Goal: Check status: Check status

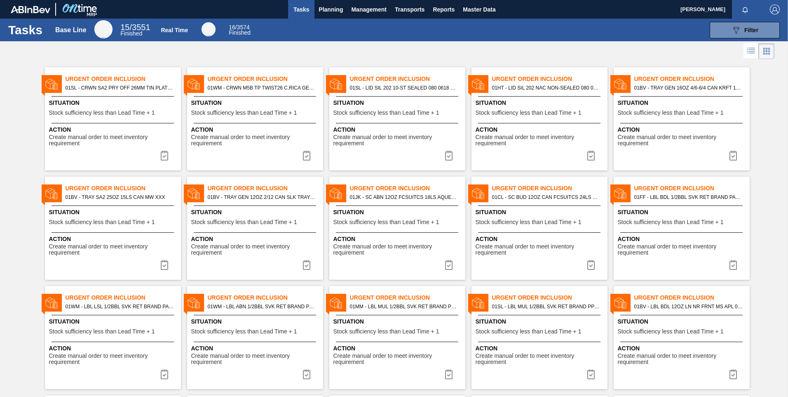
click at [303, 15] on button "Tasks" at bounding box center [301, 9] width 26 height 19
click at [328, 14] on span "Planning" at bounding box center [331, 10] width 24 height 10
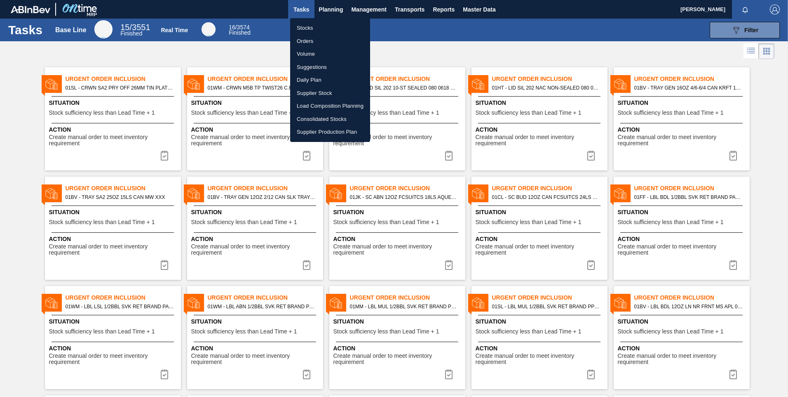
click at [316, 40] on li "Orders" at bounding box center [330, 41] width 80 height 13
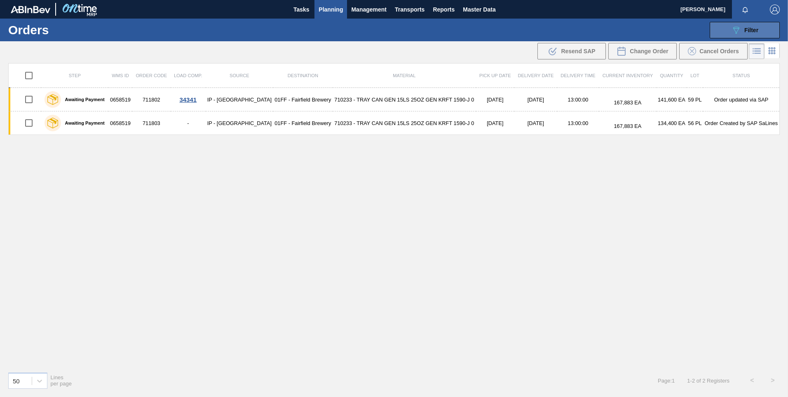
click at [735, 34] on icon "089F7B8B-B2A5-4AFE-B5C0-19BA573D28AC" at bounding box center [736, 30] width 10 height 10
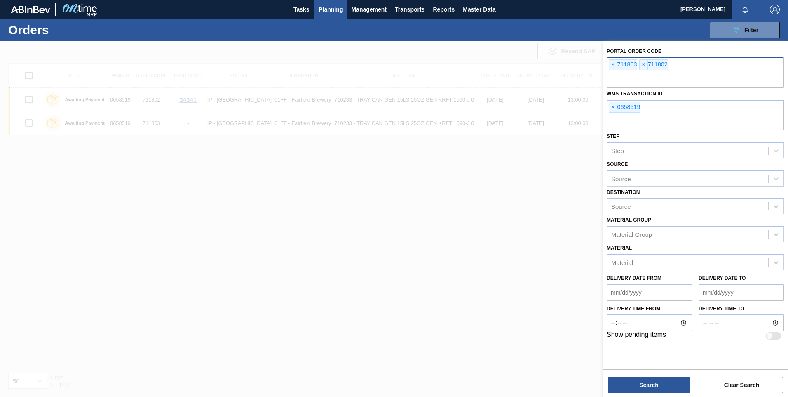
drag, startPoint x: 614, startPoint y: 104, endPoint x: 613, endPoint y: 82, distance: 22.7
click at [613, 102] on span "×" at bounding box center [613, 107] width 8 height 10
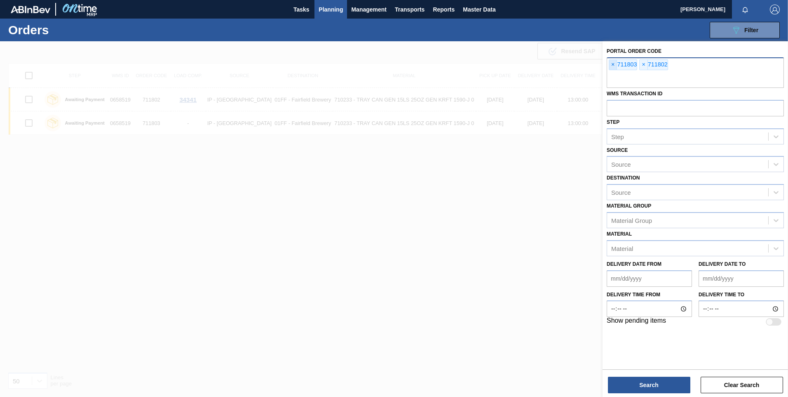
click at [612, 68] on span "×" at bounding box center [613, 65] width 8 height 10
click at [612, 67] on span "×" at bounding box center [613, 65] width 8 height 10
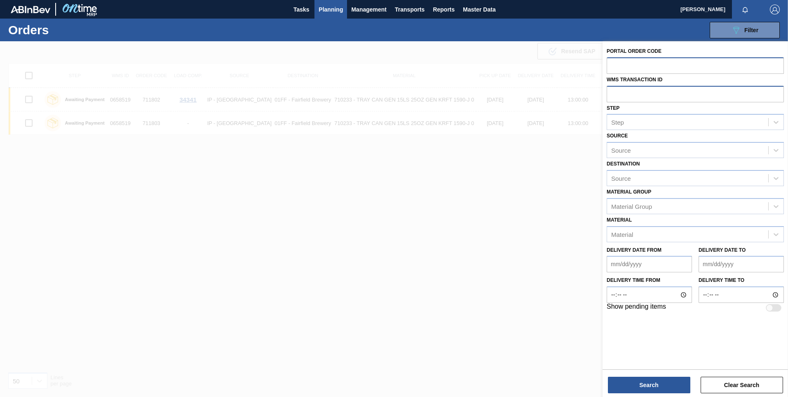
click at [616, 98] on input "text" at bounding box center [695, 94] width 177 height 16
paste input "01MM0942150"
type input "0942150"
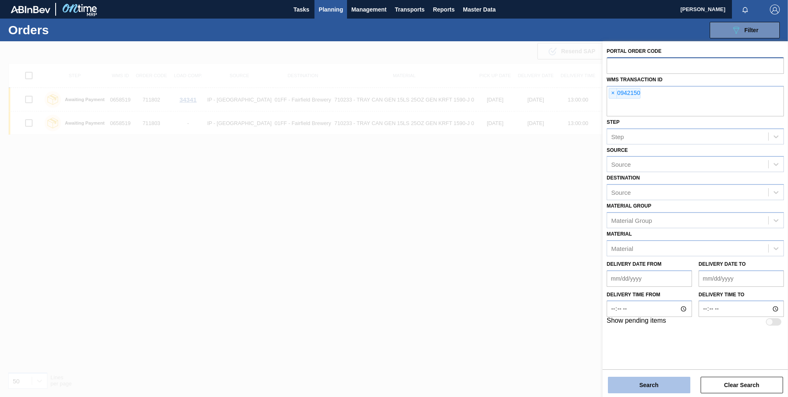
click at [648, 390] on button "Search" at bounding box center [649, 384] width 82 height 16
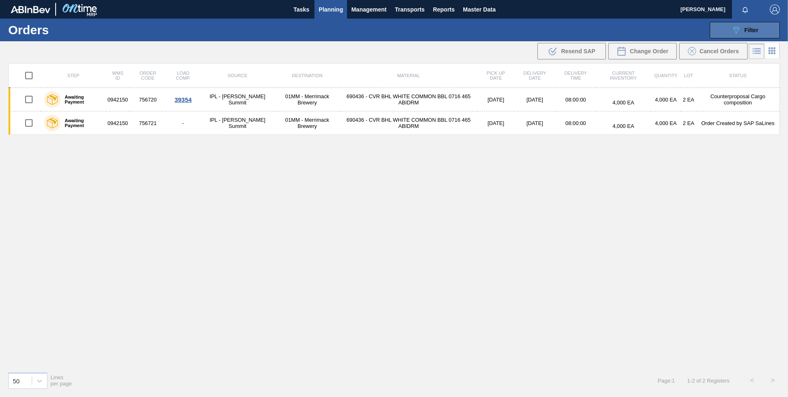
click at [731, 32] on icon "089F7B8B-B2A5-4AFE-B5C0-19BA573D28AC" at bounding box center [736, 30] width 10 height 10
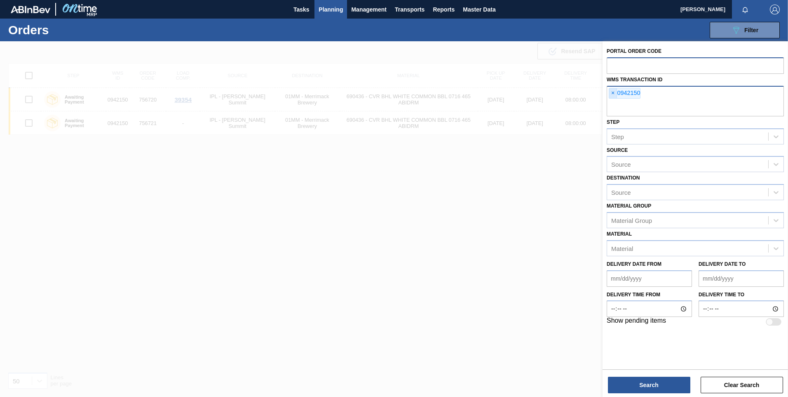
click at [613, 95] on span "×" at bounding box center [613, 93] width 8 height 10
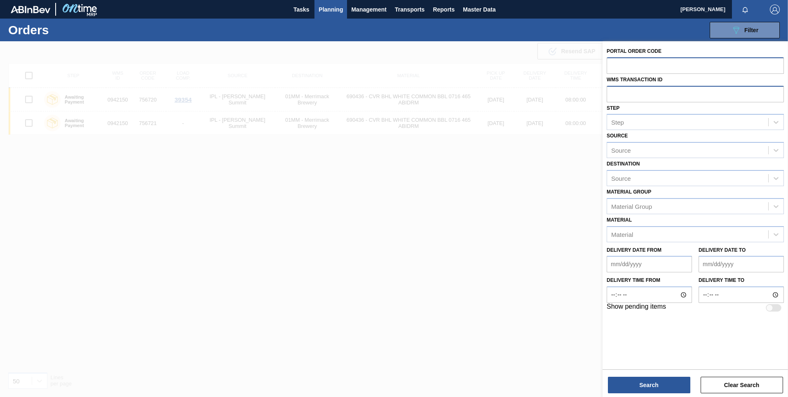
click at [620, 56] on div "Portal Order Code" at bounding box center [695, 59] width 177 height 28
click at [623, 70] on input "text" at bounding box center [695, 65] width 177 height 16
paste input "756720"
type input "756720"
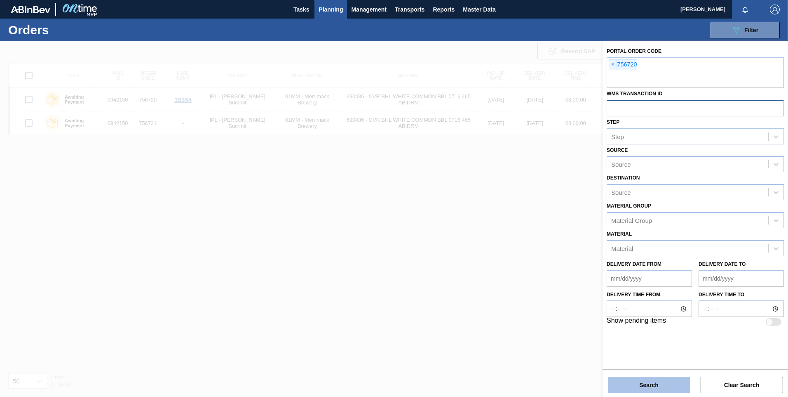
click at [659, 385] on button "Search" at bounding box center [649, 384] width 82 height 16
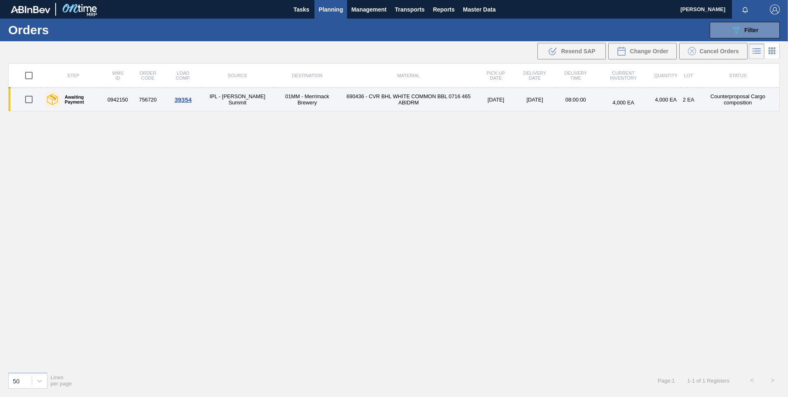
click at [293, 103] on td "01MM - Merrimack Brewery" at bounding box center [307, 99] width 65 height 23
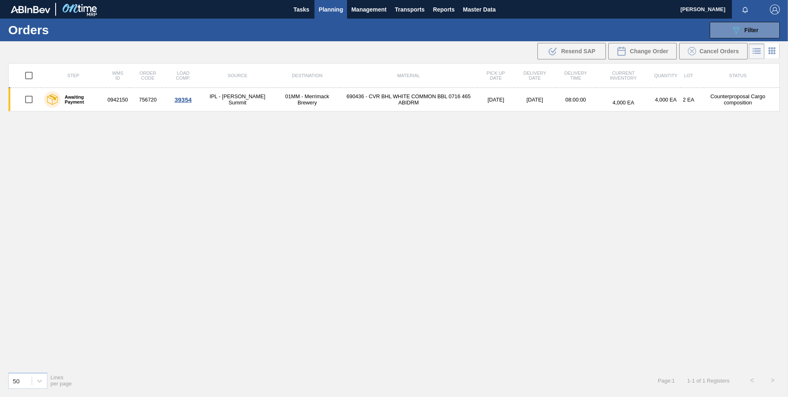
click at [772, 49] on icon at bounding box center [772, 51] width 10 height 10
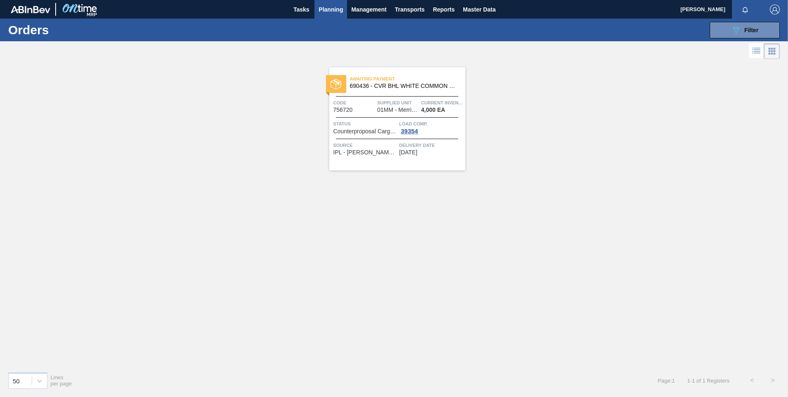
click at [400, 85] on span "690436 - CVR BHL WHITE COMMON BBL 0716 465 ABIDRM" at bounding box center [404, 86] width 109 height 6
click at [742, 25] on div "089F7B8B-B2A5-4AFE-B5C0-19BA573D28AC Filter" at bounding box center [744, 30] width 27 height 10
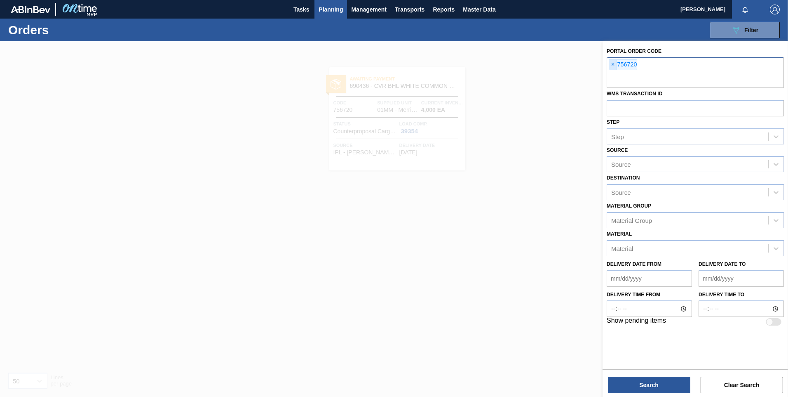
click at [612, 64] on span "×" at bounding box center [613, 65] width 8 height 10
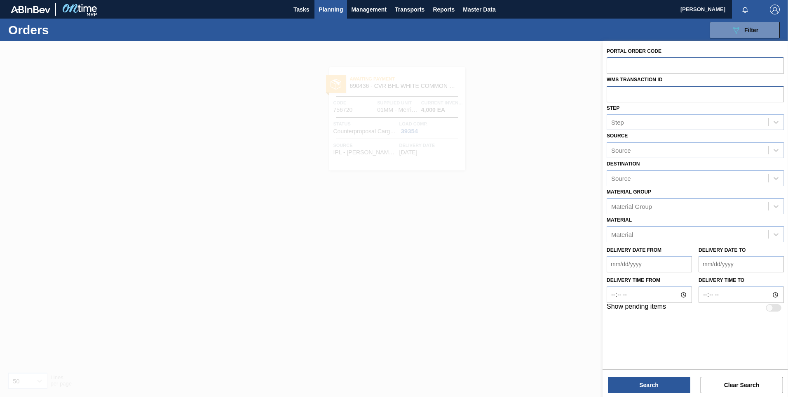
click at [629, 89] on input "text" at bounding box center [695, 94] width 177 height 16
paste input "0942150"
type input "0942150"
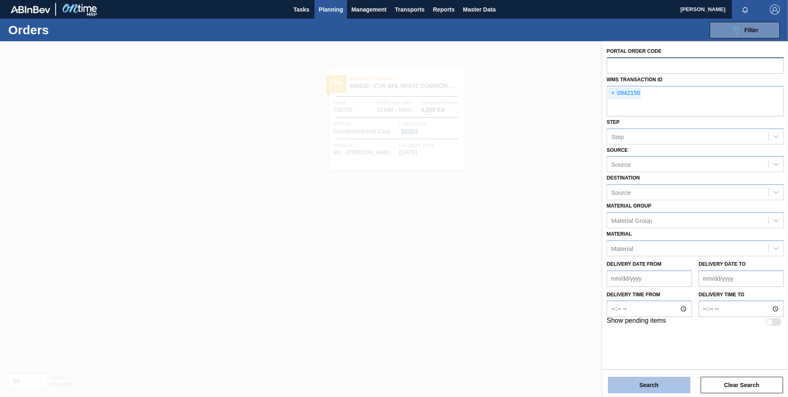
click at [638, 388] on button "Search" at bounding box center [649, 384] width 82 height 16
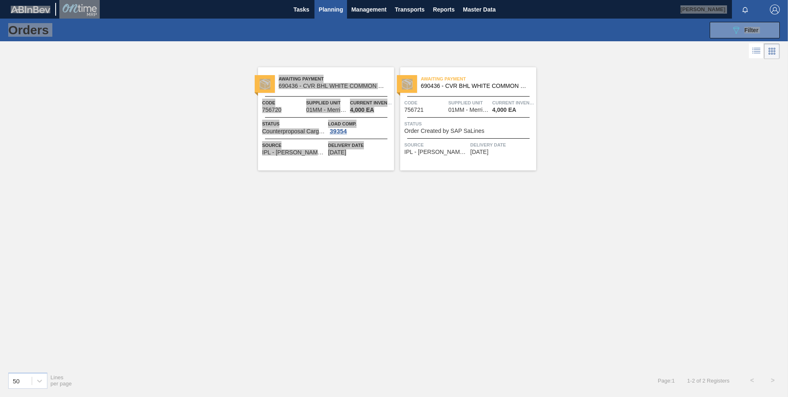
click at [788, 0] on html "Tasks Planning Management Transports Reports Master Data [PERSON_NAME] Mark all…" at bounding box center [394, 0] width 788 height 0
